Goal: Task Accomplishment & Management: Use online tool/utility

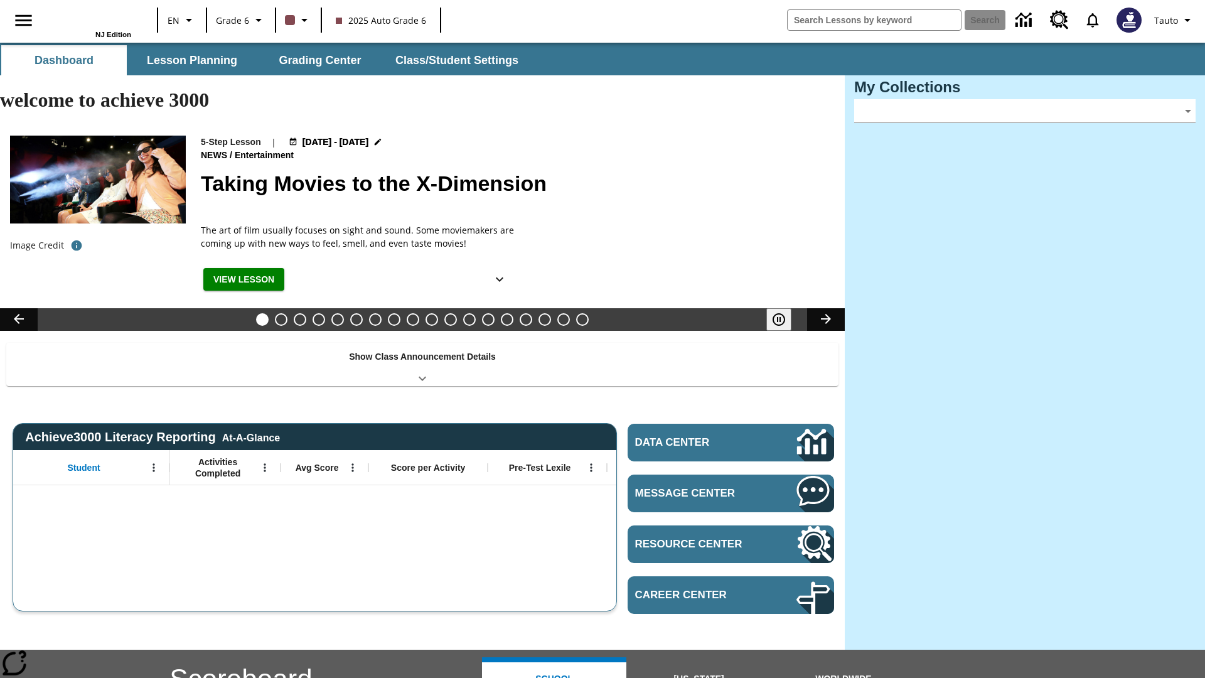
type input "-1"
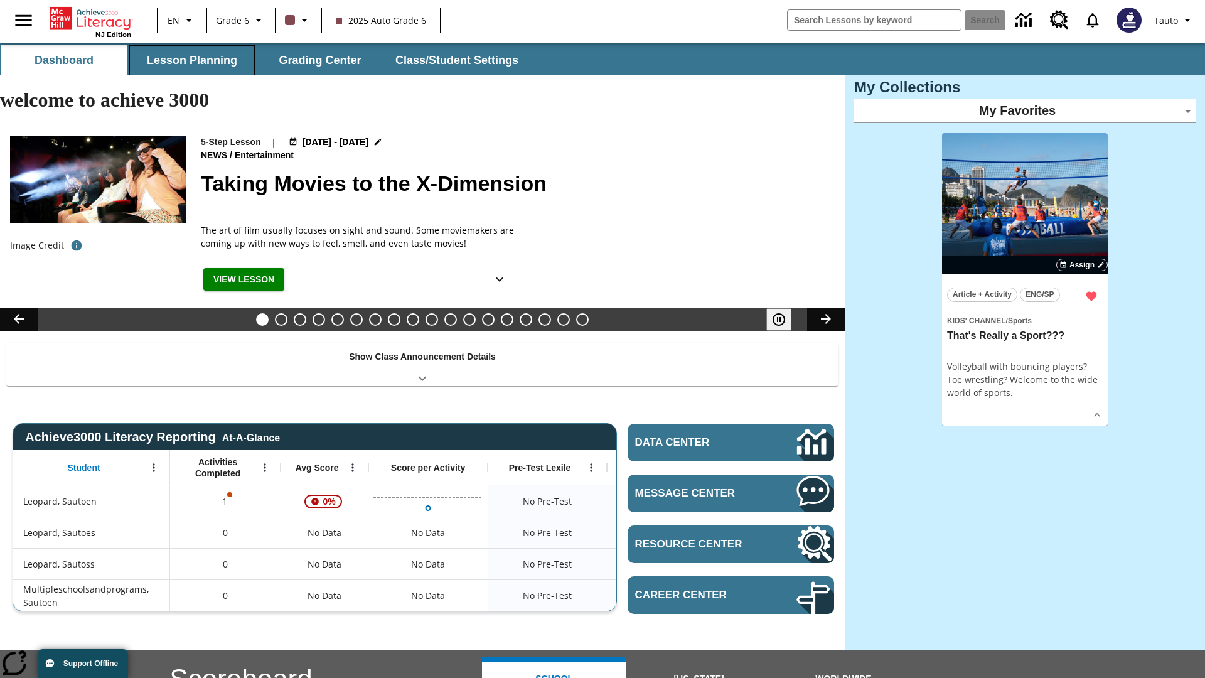
click at [192, 60] on button "Lesson Planning" at bounding box center [192, 60] width 126 height 30
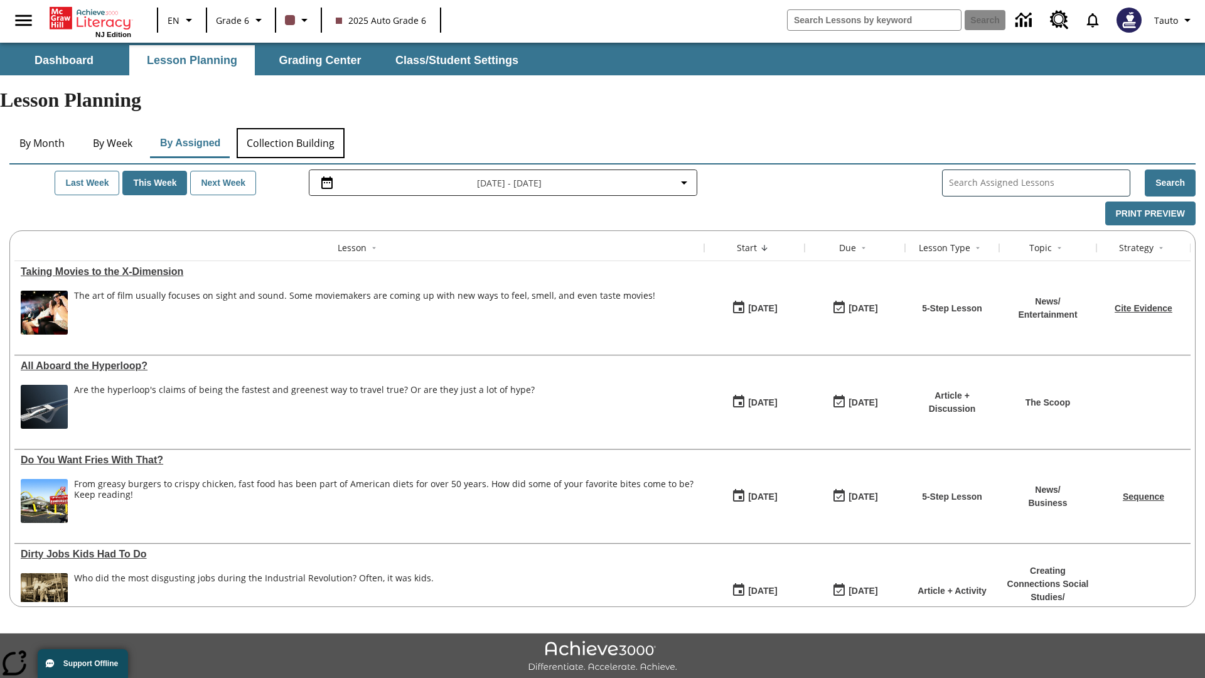
click at [290, 128] on button "Collection Building" at bounding box center [291, 143] width 108 height 30
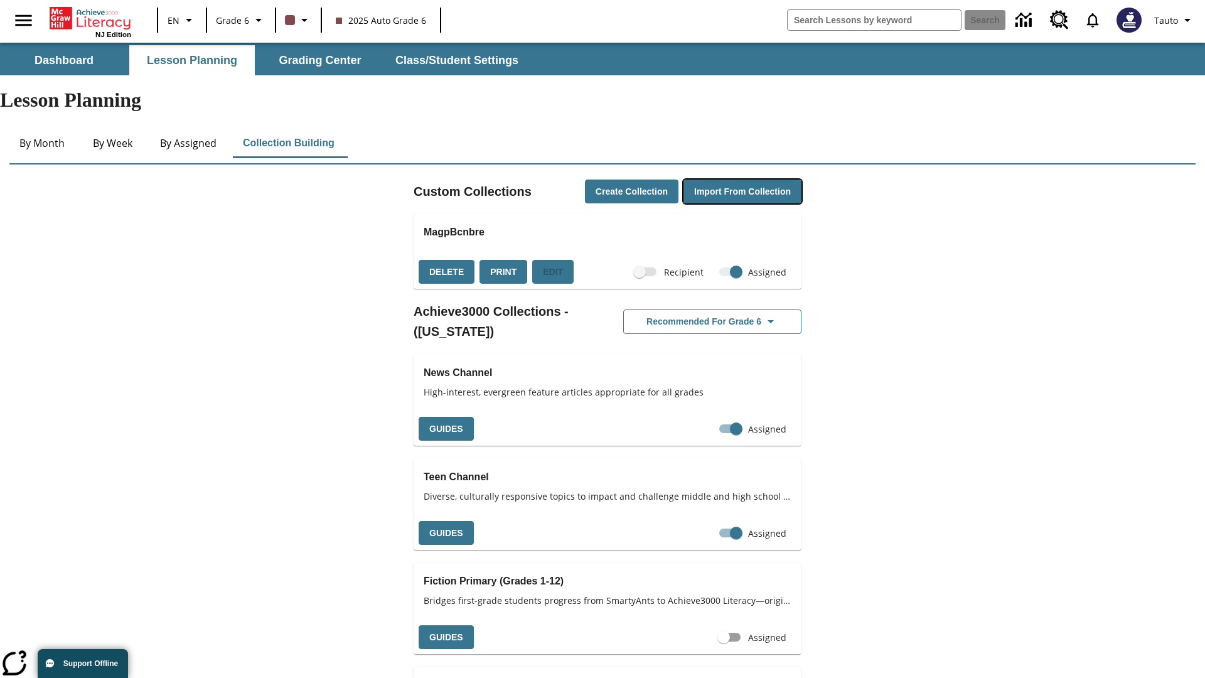
click at [740, 179] on button "Import from Collection" at bounding box center [742, 191] width 118 height 24
